Goal: Communication & Community: Share content

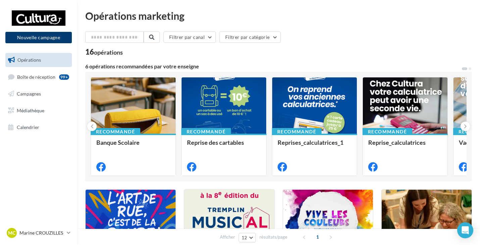
click at [39, 37] on button "Nouvelle campagne" at bounding box center [38, 37] width 66 height 11
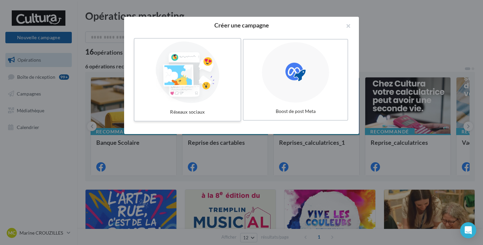
click at [202, 78] on div at bounding box center [187, 73] width 101 height 62
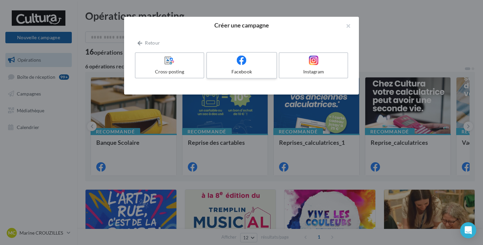
click at [232, 72] on div "Facebook" at bounding box center [242, 71] width 64 height 7
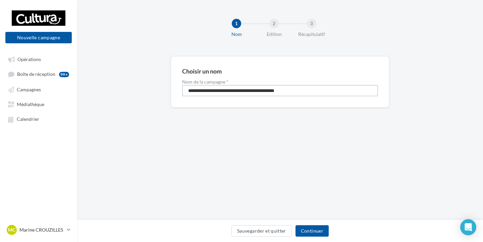
drag, startPoint x: 316, startPoint y: 94, endPoint x: 185, endPoint y: 89, distance: 131.3
click at [185, 89] on input "**********" at bounding box center [280, 90] width 196 height 11
paste input
type input "**********"
click at [320, 230] on button "Continuer" at bounding box center [312, 230] width 33 height 11
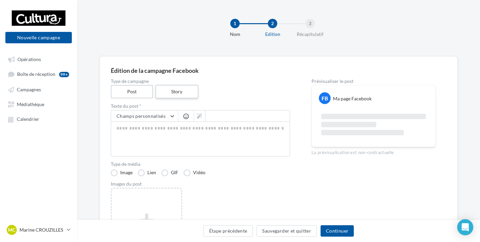
click at [174, 95] on label "Story" at bounding box center [176, 92] width 43 height 14
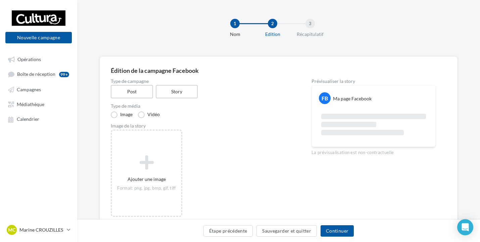
scroll to position [30, 0]
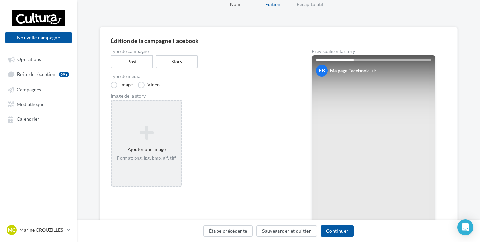
click at [142, 130] on icon at bounding box center [146, 133] width 64 height 16
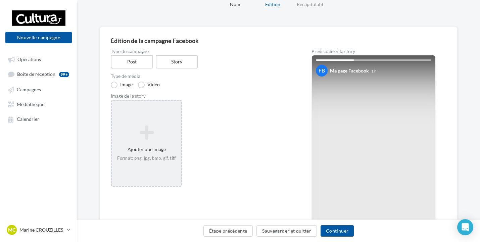
click at [152, 129] on icon at bounding box center [146, 133] width 64 height 16
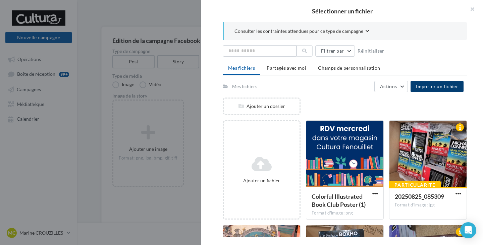
click at [428, 89] on button "Importer un fichier" at bounding box center [437, 86] width 53 height 11
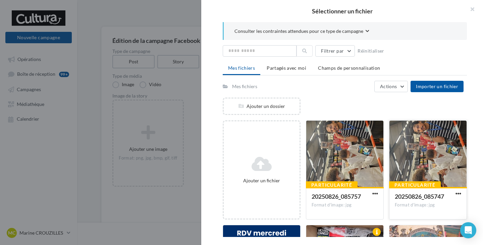
click at [417, 155] on div at bounding box center [428, 154] width 77 height 67
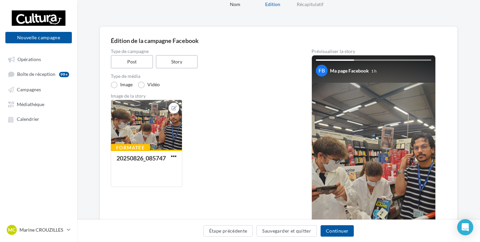
click at [386, 30] on div "Édition de la campagne Facebook Type de campagne Post Story Type de média Image…" at bounding box center [279, 164] width 358 height 274
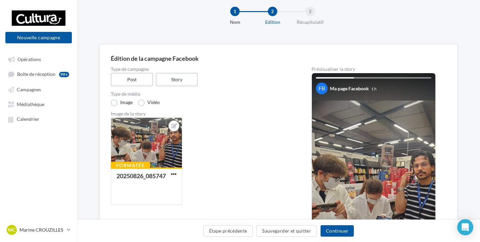
scroll to position [0, 0]
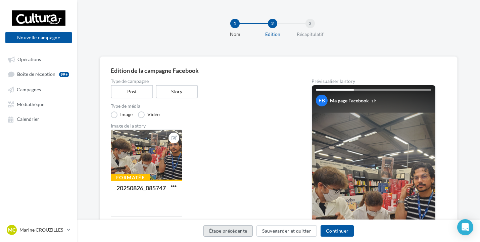
click at [227, 235] on button "Étape précédente" at bounding box center [228, 230] width 50 height 11
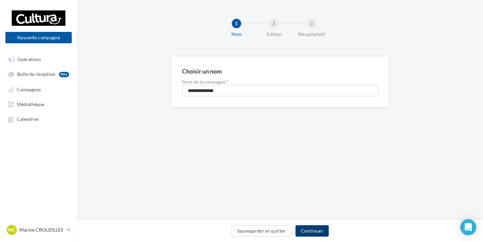
click at [320, 230] on button "Continuer" at bounding box center [312, 230] width 33 height 11
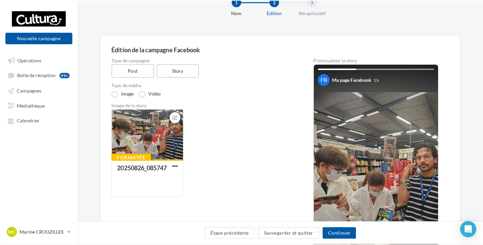
scroll to position [34, 0]
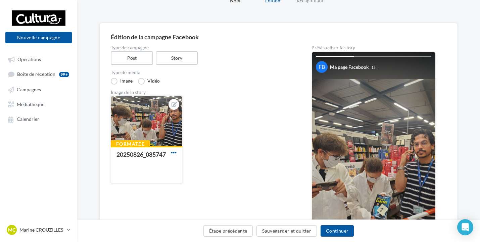
click at [172, 155] on span "button" at bounding box center [174, 153] width 6 height 6
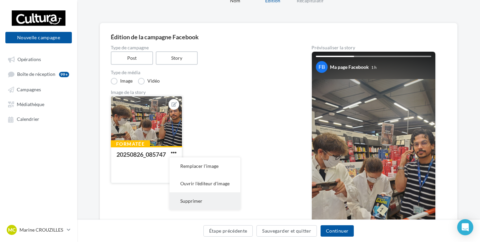
click at [204, 206] on button "Supprimer" at bounding box center [205, 200] width 71 height 17
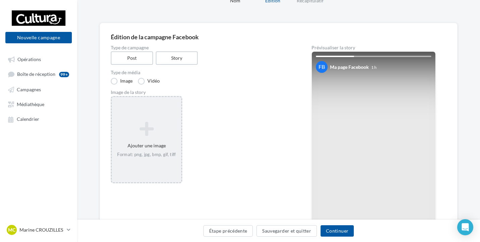
click at [136, 131] on icon at bounding box center [146, 129] width 64 height 16
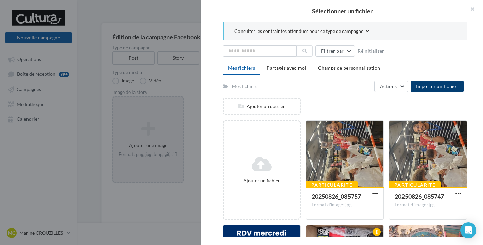
click at [435, 85] on span "Importer un fichier" at bounding box center [437, 87] width 42 height 6
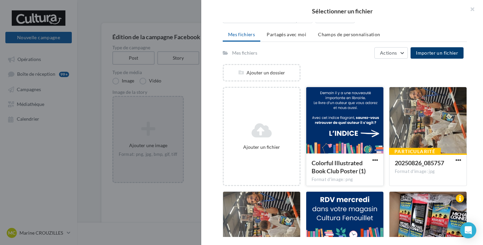
click at [334, 137] on div at bounding box center [344, 120] width 77 height 67
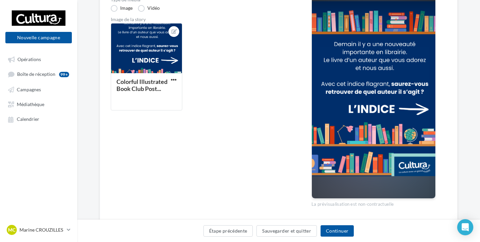
scroll to position [94, 0]
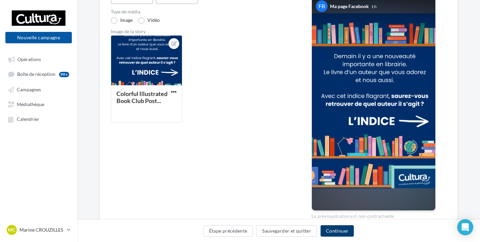
click at [345, 229] on button "Continuer" at bounding box center [337, 230] width 33 height 11
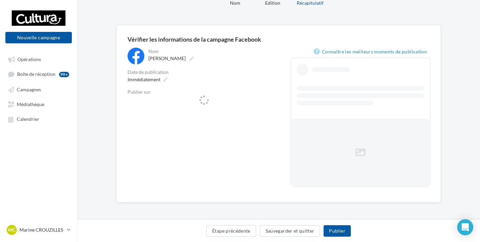
scroll to position [31, 0]
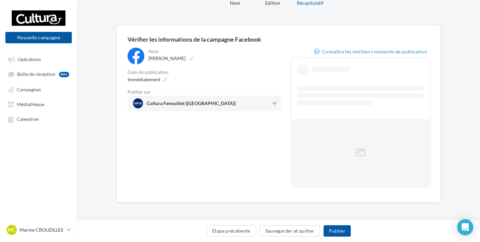
click at [268, 102] on div "**********" at bounding box center [204, 79] width 153 height 63
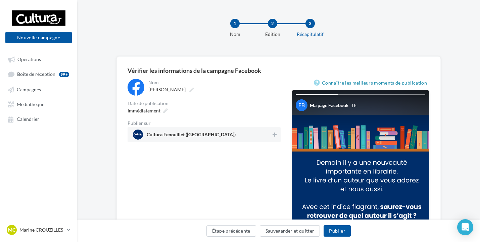
click at [255, 137] on span "Cultura Fenouillet (Fenouillet)" at bounding box center [202, 135] width 138 height 10
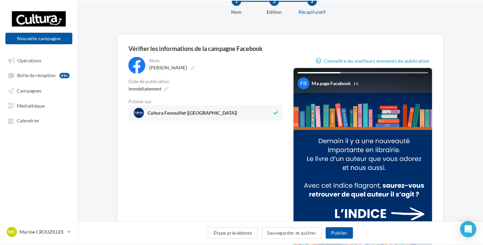
scroll to position [101, 0]
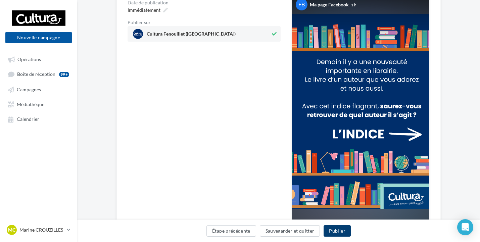
click at [334, 232] on button "Publier" at bounding box center [337, 230] width 27 height 11
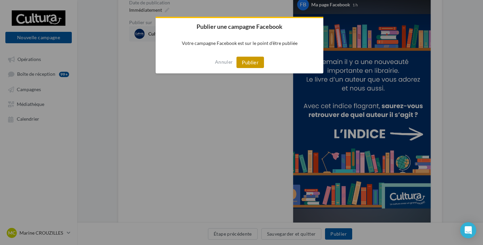
click at [253, 63] on button "Publier" at bounding box center [251, 62] width 28 height 11
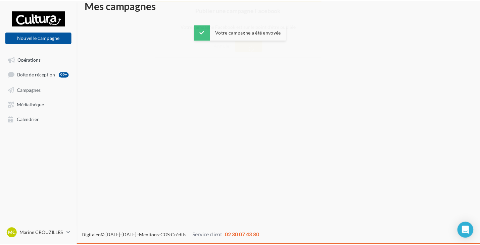
scroll to position [11, 0]
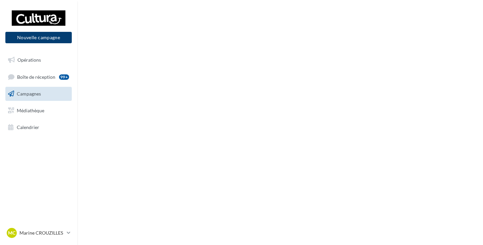
click at [35, 38] on button "Nouvelle campagne" at bounding box center [38, 37] width 66 height 11
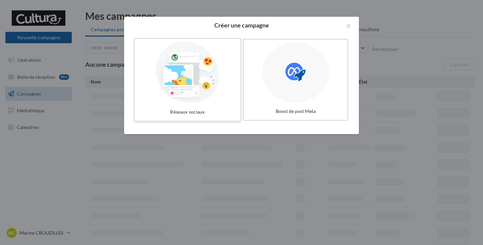
click at [211, 87] on div at bounding box center [187, 73] width 101 height 62
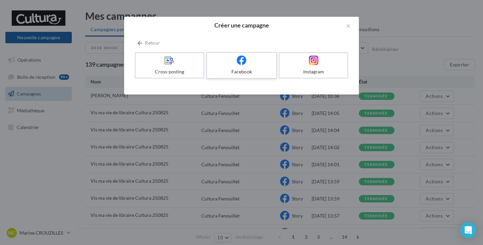
click at [243, 67] on label "Facebook" at bounding box center [241, 65] width 71 height 27
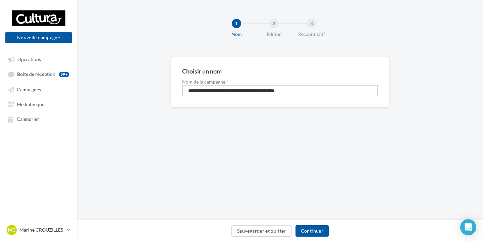
drag, startPoint x: 332, startPoint y: 92, endPoint x: 153, endPoint y: 92, distance: 178.9
click at [153, 92] on div "**********" at bounding box center [280, 92] width 406 height 73
paste input
type input "**********"
click at [313, 227] on button "Continuer" at bounding box center [312, 230] width 33 height 11
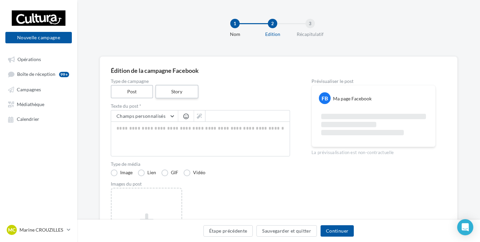
click at [187, 97] on label "Story" at bounding box center [176, 92] width 43 height 14
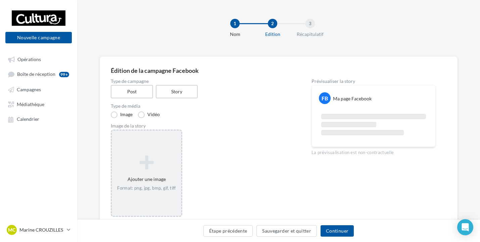
click at [146, 161] on icon at bounding box center [146, 162] width 64 height 16
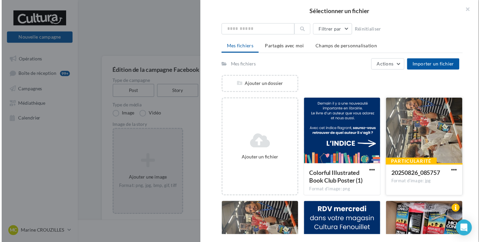
scroll to position [34, 0]
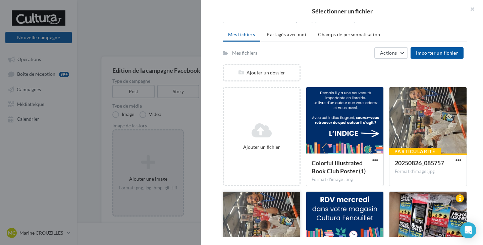
click at [264, 218] on div at bounding box center [261, 225] width 77 height 67
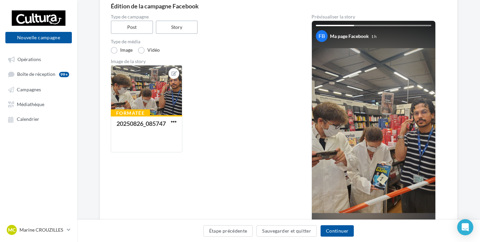
scroll to position [67, 0]
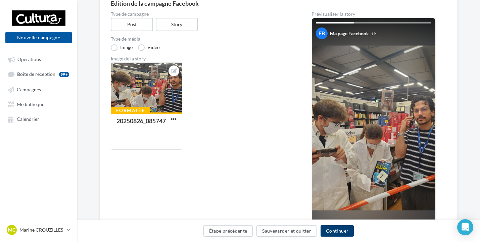
click at [336, 231] on button "Continuer" at bounding box center [337, 230] width 33 height 11
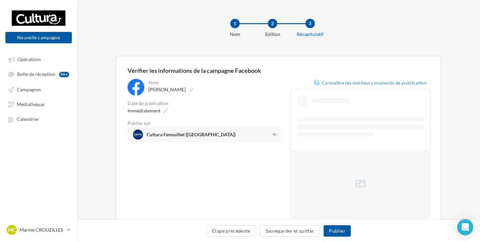
click at [235, 135] on span "Cultura Fenouillet (Fenouillet)" at bounding box center [202, 135] width 138 height 10
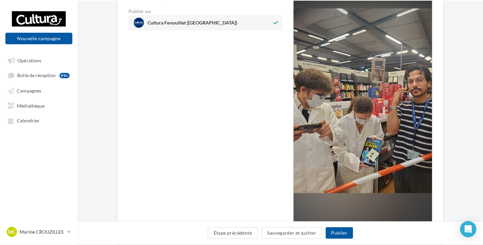
scroll to position [134, 0]
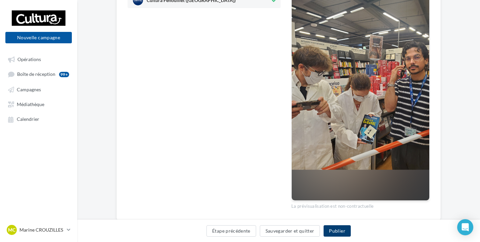
click at [340, 232] on button "Publier" at bounding box center [337, 230] width 27 height 11
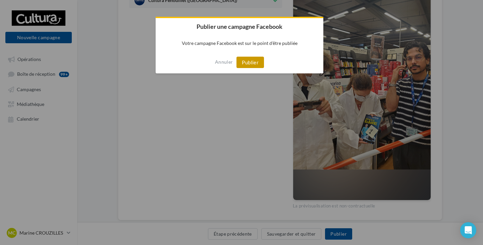
click at [252, 60] on button "Publier" at bounding box center [251, 62] width 28 height 11
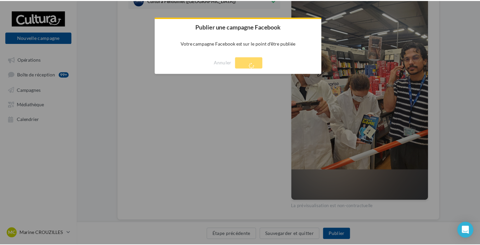
scroll to position [11, 0]
